Goal: Transaction & Acquisition: Purchase product/service

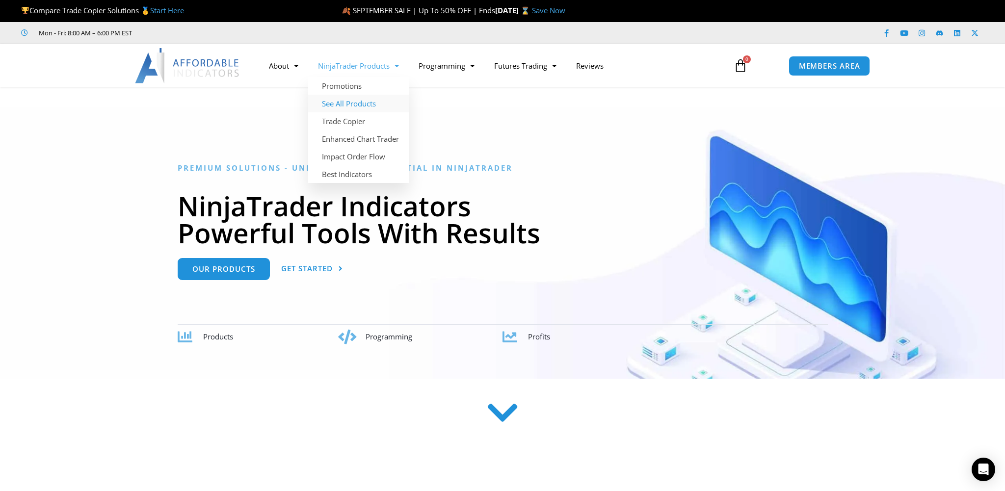
click at [342, 107] on link "See All Products" at bounding box center [358, 104] width 101 height 18
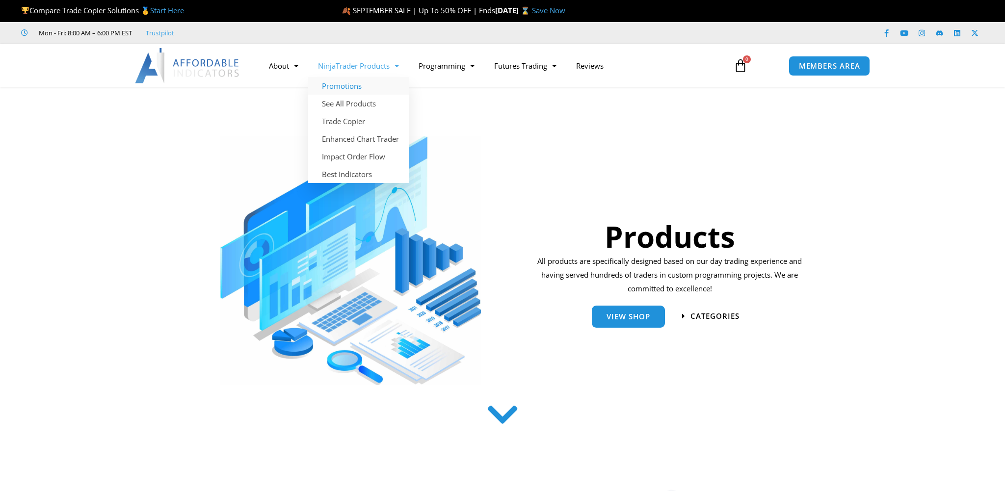
click at [341, 85] on link "Promotions" at bounding box center [358, 86] width 101 height 18
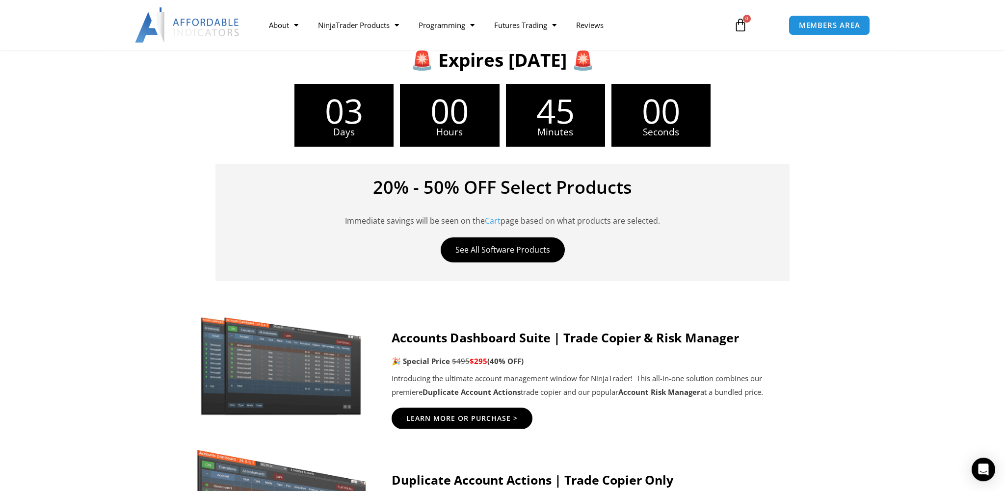
scroll to position [346, 0]
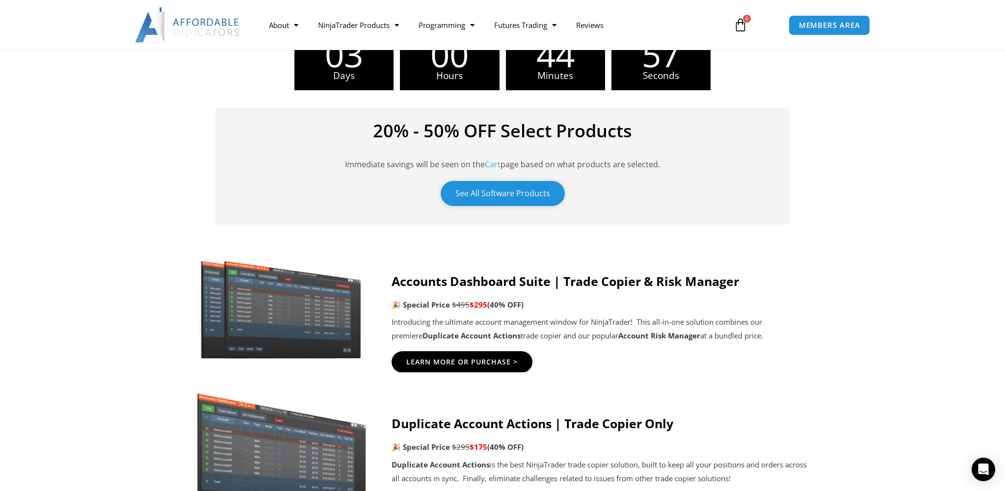
click at [496, 193] on link "See All Software Products" at bounding box center [503, 193] width 124 height 25
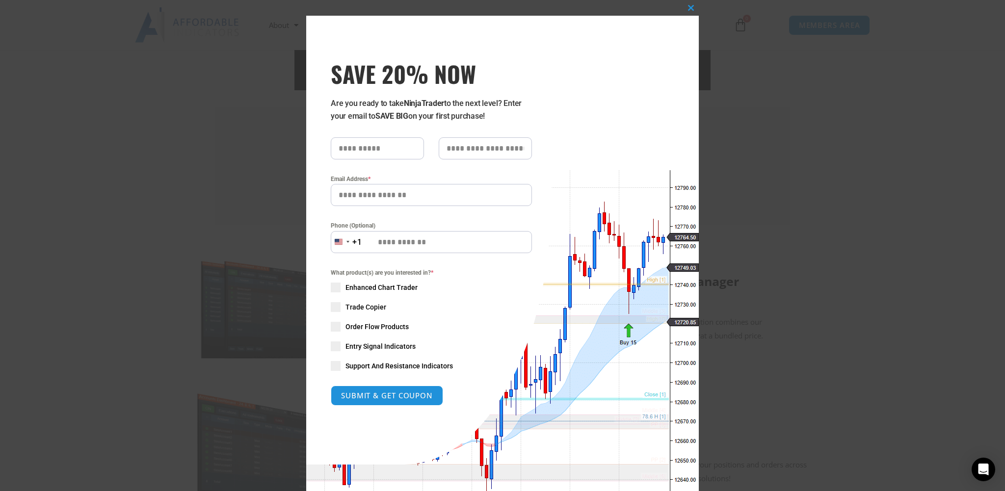
click at [359, 148] on input "SAVE 20% NOW popup" at bounding box center [377, 148] width 93 height 22
type input "*****"
type input "****"
type input "**********"
click at [337, 307] on span "SAVE 20% NOW popup" at bounding box center [336, 307] width 10 height 10
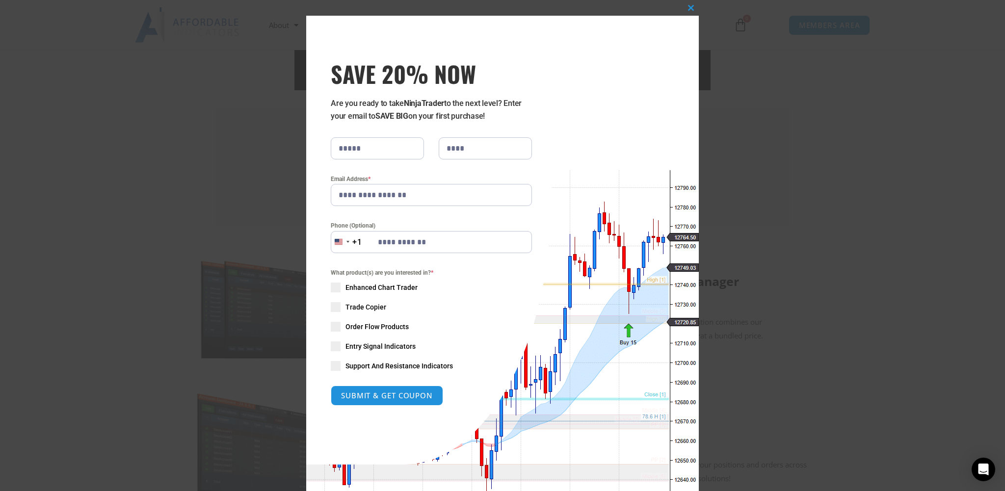
click at [338, 327] on span "SAVE 20% NOW popup" at bounding box center [336, 327] width 10 height 10
click at [336, 292] on span "SAVE 20% NOW popup" at bounding box center [336, 288] width 10 height 10
drag, startPoint x: 331, startPoint y: 343, endPoint x: 333, endPoint y: 355, distance: 12.4
click at [331, 343] on span "SAVE 20% NOW popup" at bounding box center [336, 347] width 10 height 10
click at [336, 364] on span "SAVE 20% NOW popup" at bounding box center [336, 366] width 10 height 10
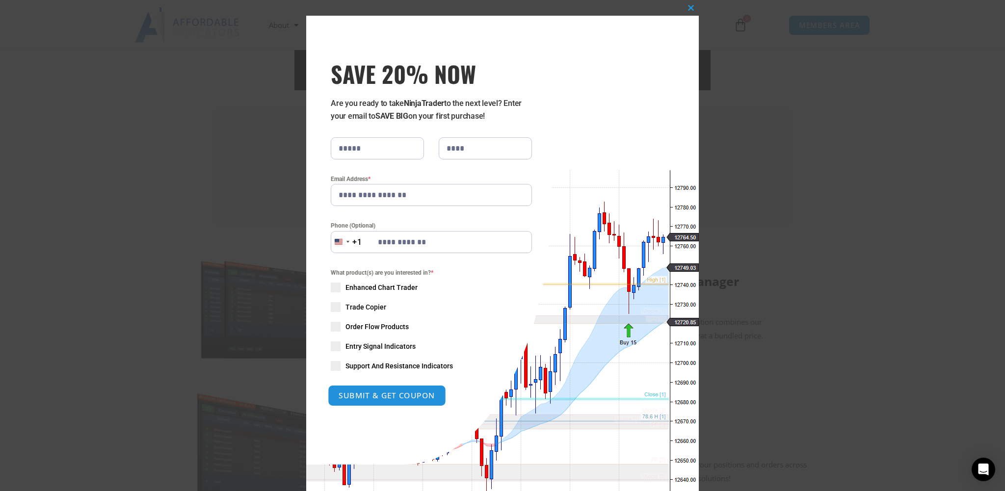
click at [390, 397] on button "SUBMIT & GET COUPON" at bounding box center [387, 395] width 118 height 21
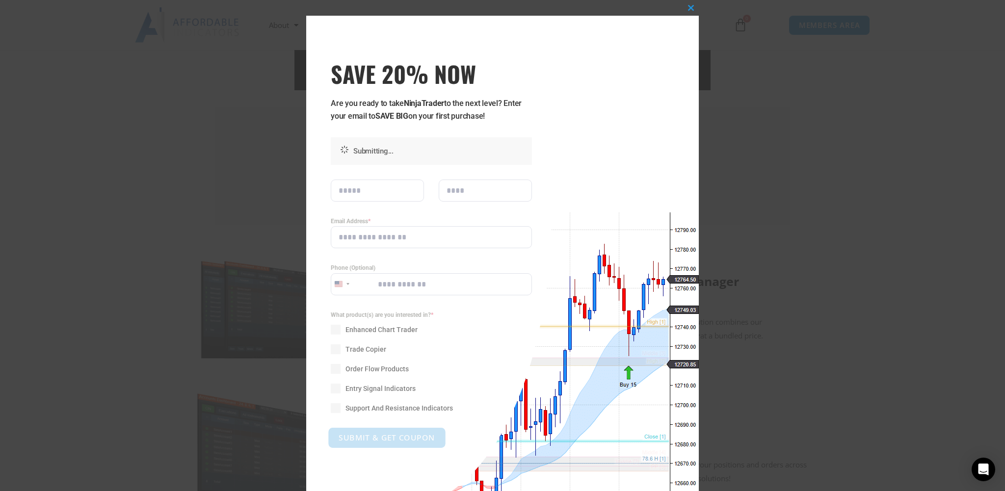
type input "**********"
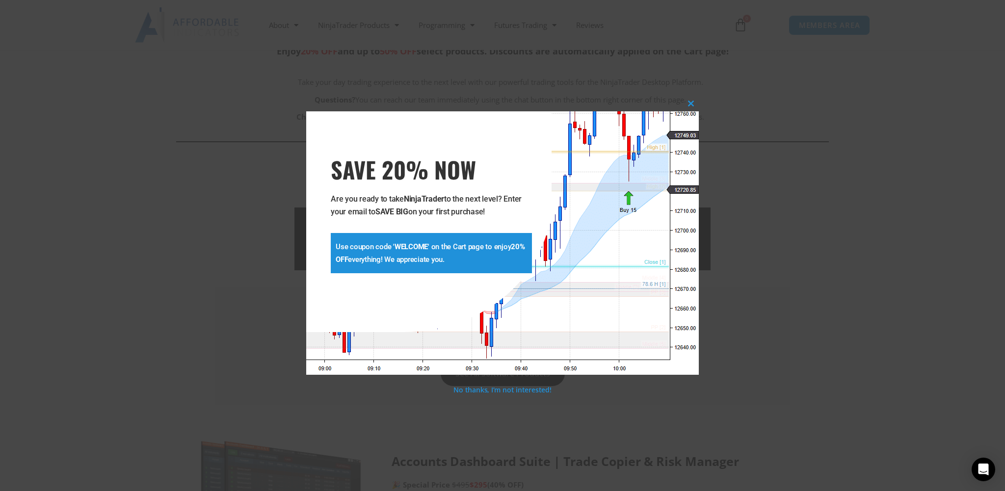
scroll to position [165, 0]
click at [689, 103] on span "SAVE 20% NOW popup" at bounding box center [691, 104] width 16 height 6
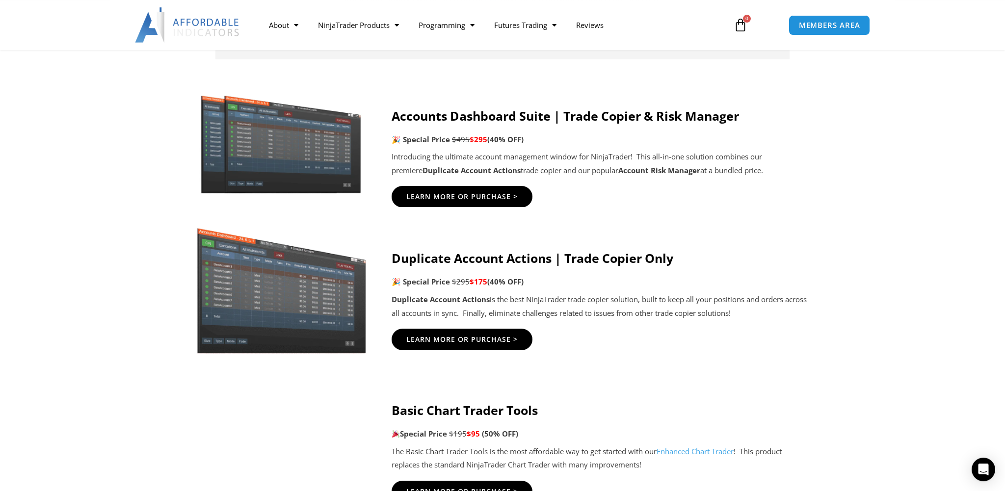
scroll to position [518, 0]
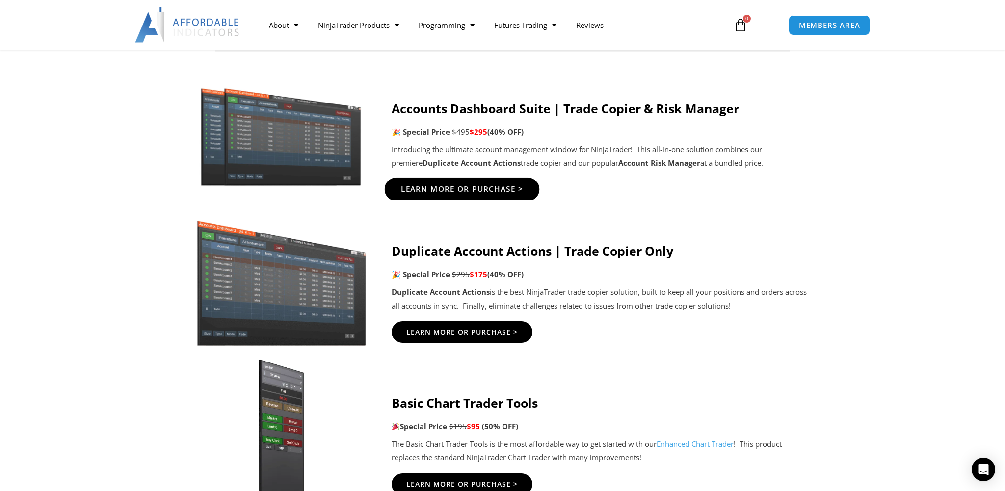
click at [469, 187] on span "Learn More Or Purchase >" at bounding box center [462, 189] width 123 height 7
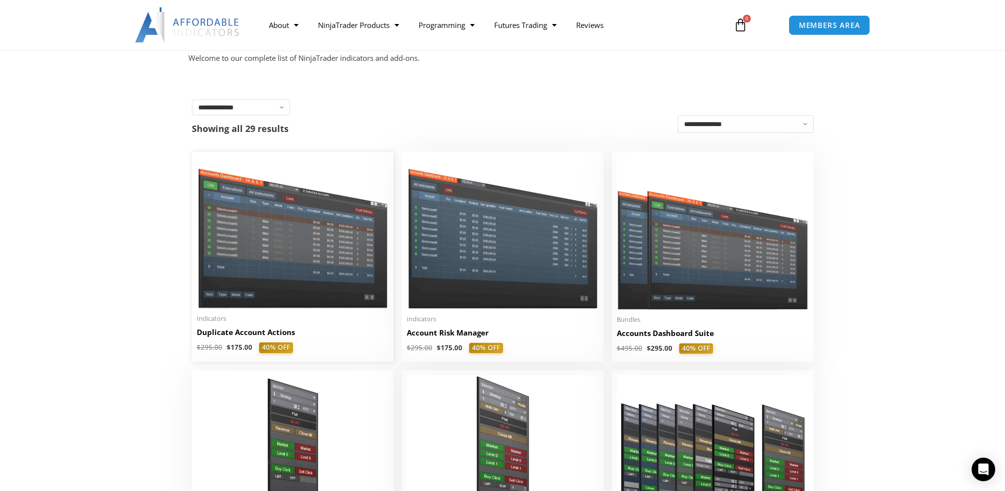
scroll to position [173, 0]
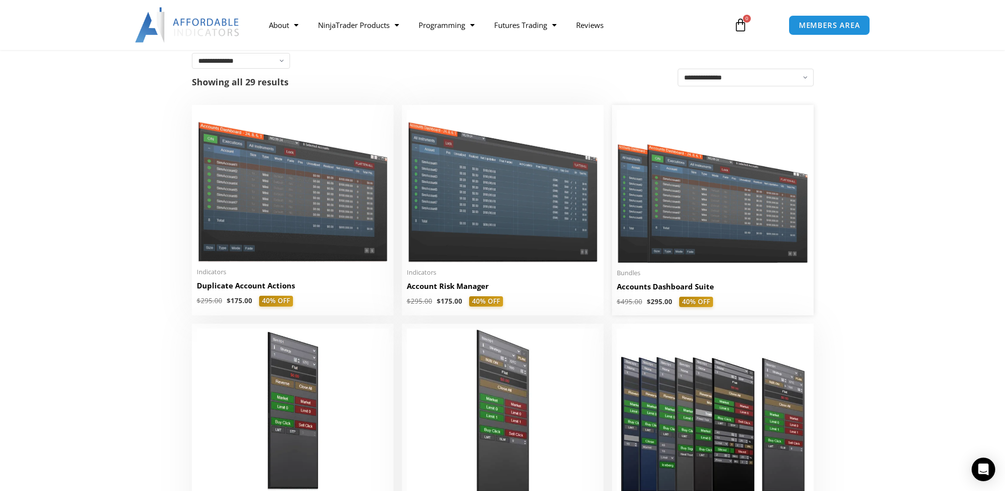
click at [708, 208] on img at bounding box center [713, 186] width 192 height 153
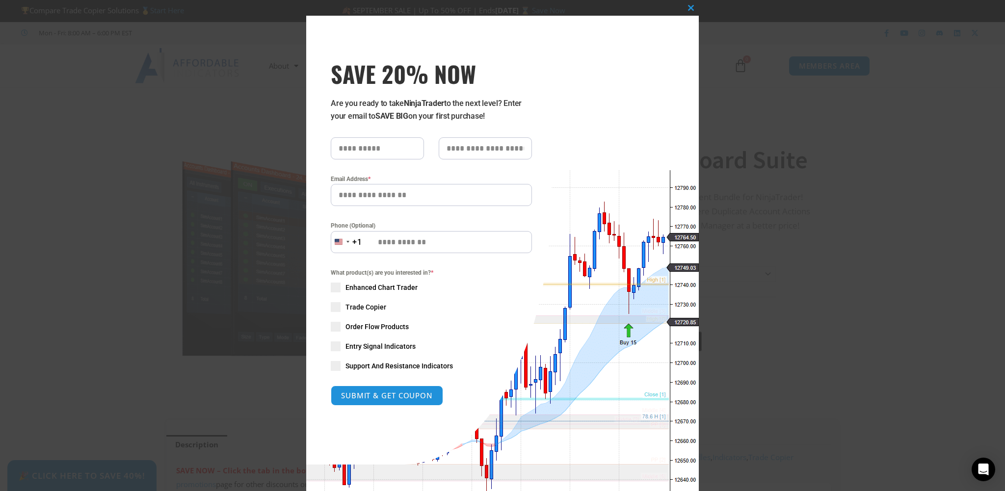
click at [352, 147] on input "SAVE 20% NOW popup" at bounding box center [377, 148] width 93 height 22
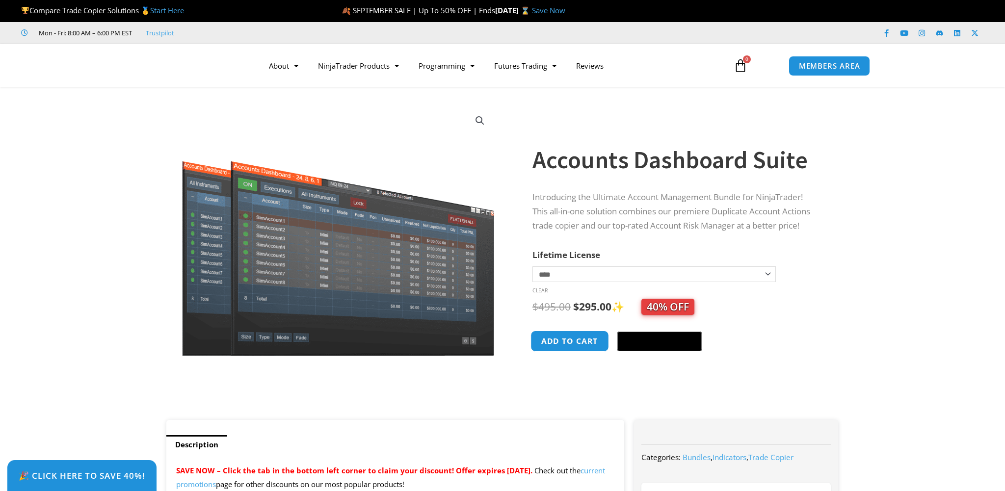
click at [569, 339] on button "Add to cart" at bounding box center [570, 341] width 79 height 21
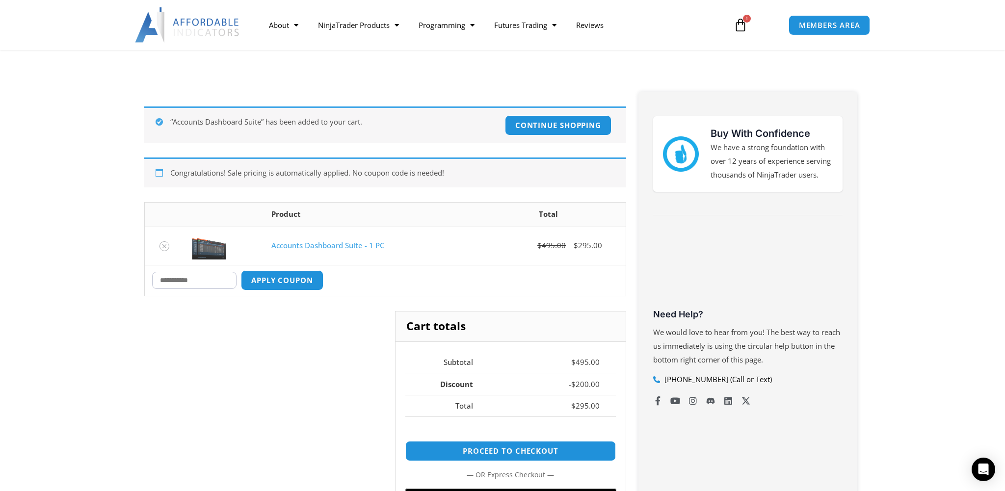
scroll to position [173, 0]
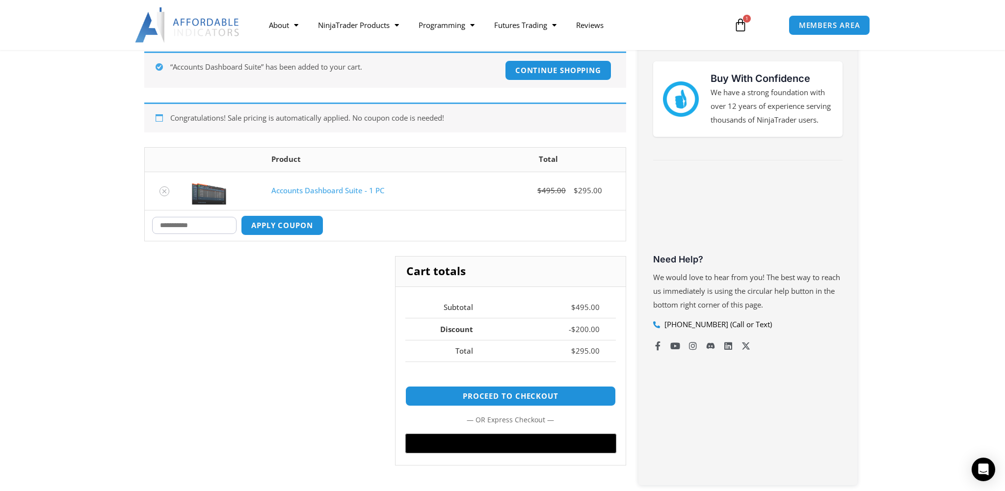
click at [214, 226] on input "Coupon:" at bounding box center [194, 225] width 84 height 17
type input "*******"
click at [309, 220] on button "Apply coupon" at bounding box center [282, 225] width 86 height 21
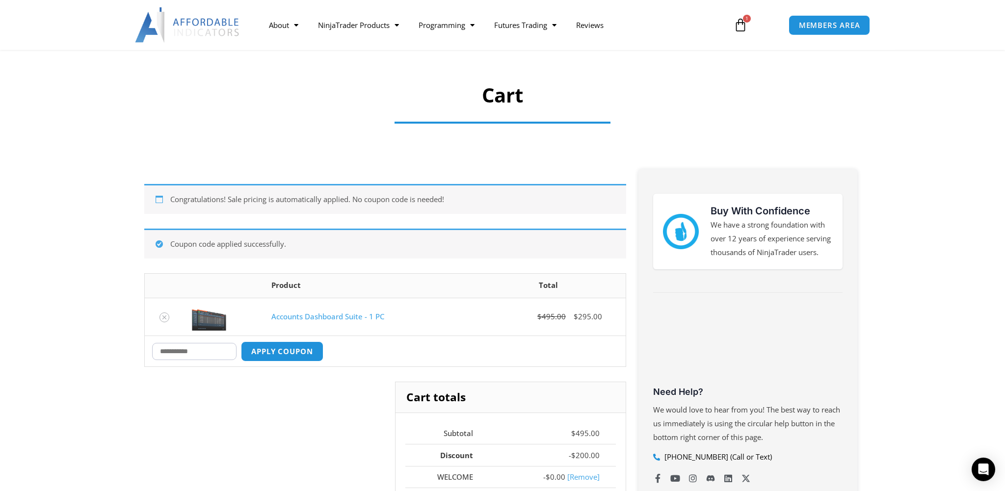
scroll to position [0, 0]
